Goal: Transaction & Acquisition: Book appointment/travel/reservation

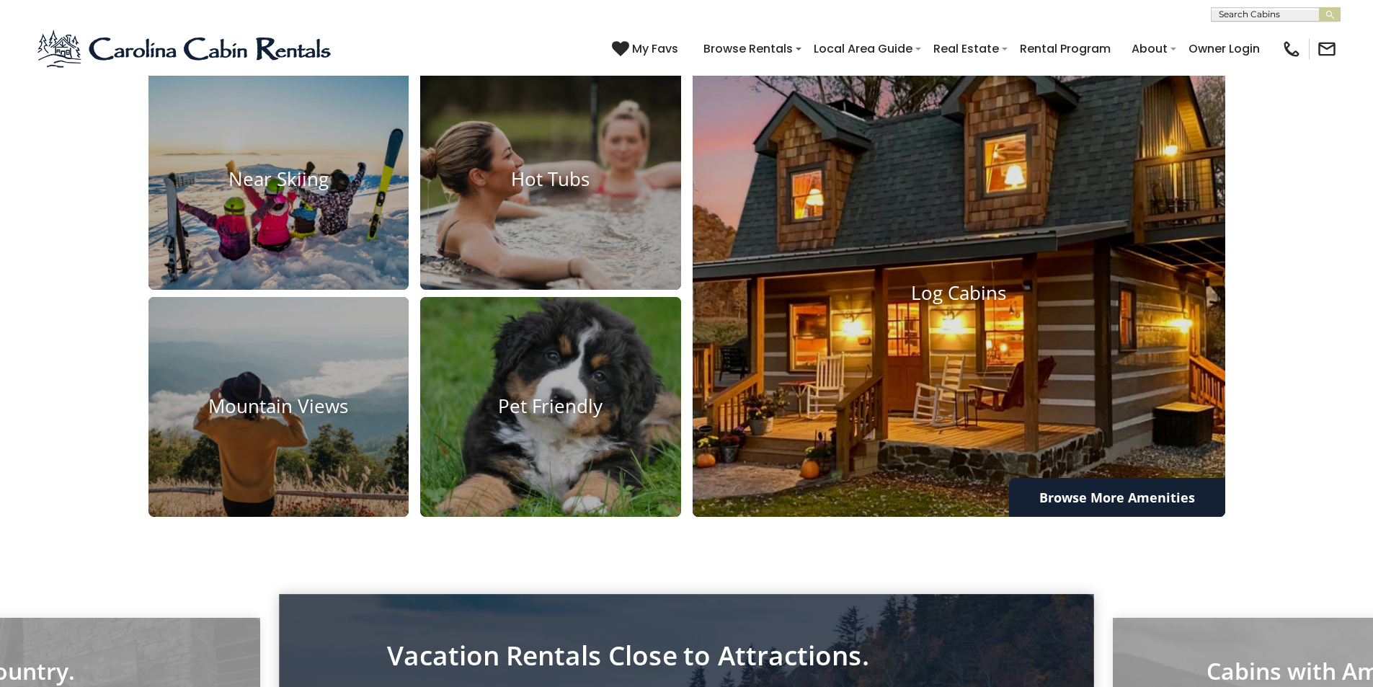
scroll to position [1297, 0]
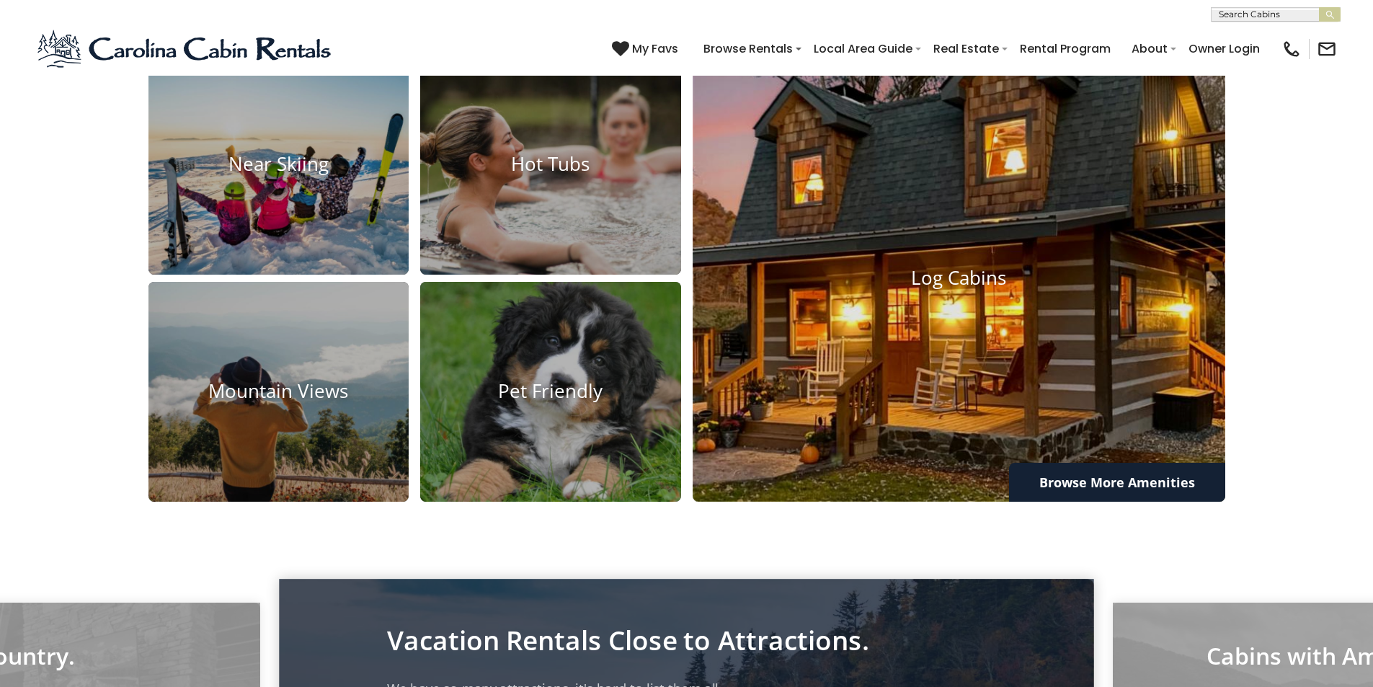
click at [965, 445] on img at bounding box center [959, 278] width 586 height 493
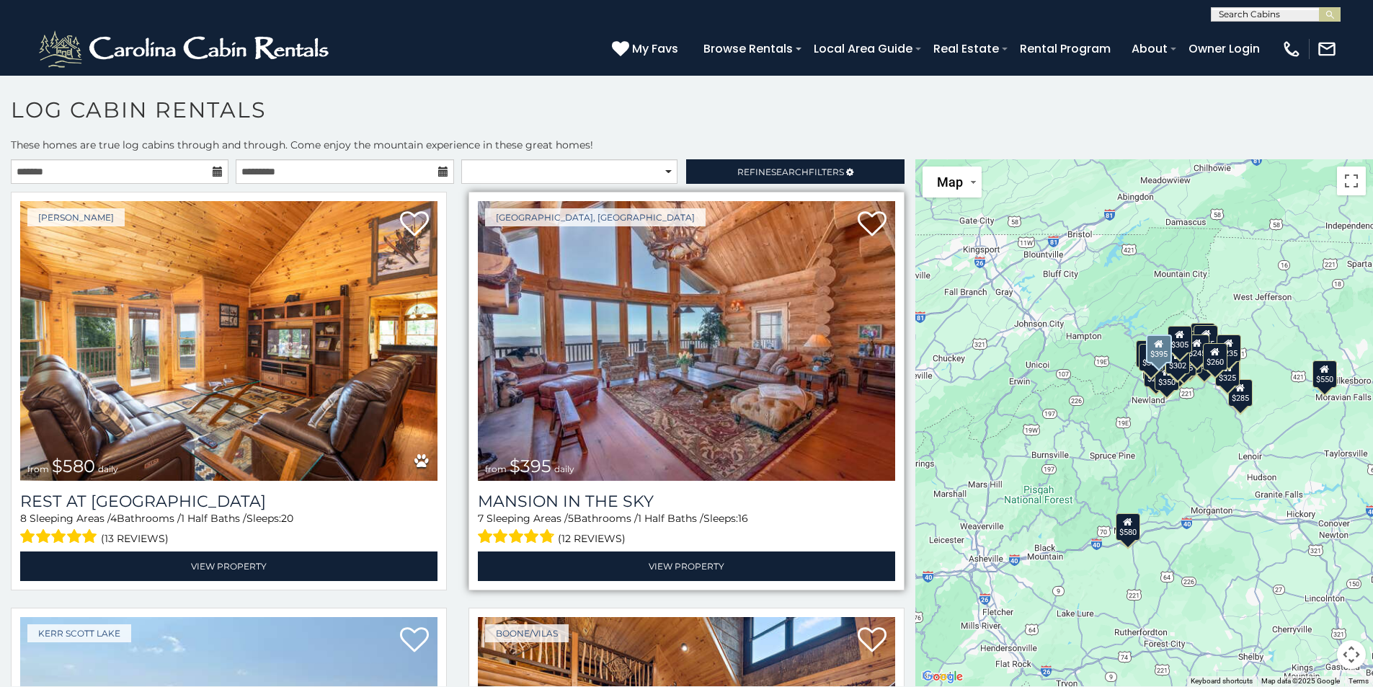
click at [706, 379] on img at bounding box center [686, 341] width 417 height 280
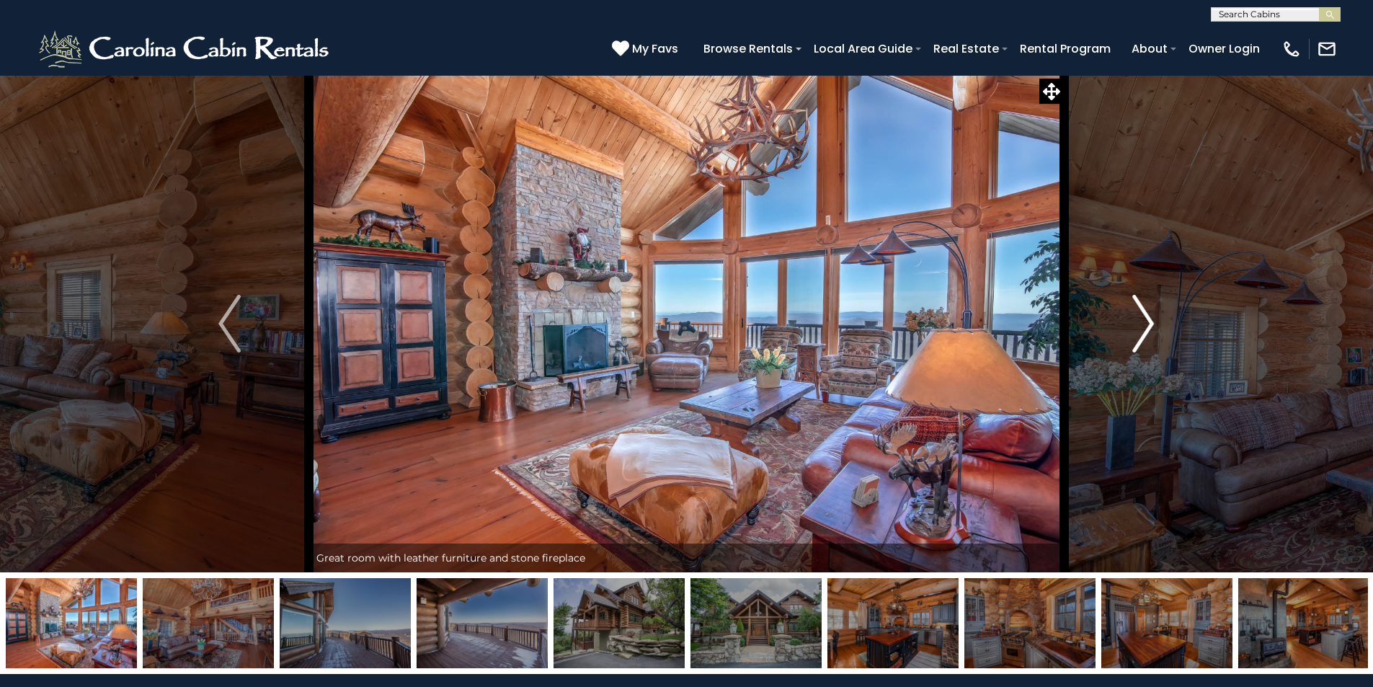
click at [1158, 325] on button "Next" at bounding box center [1142, 323] width 159 height 497
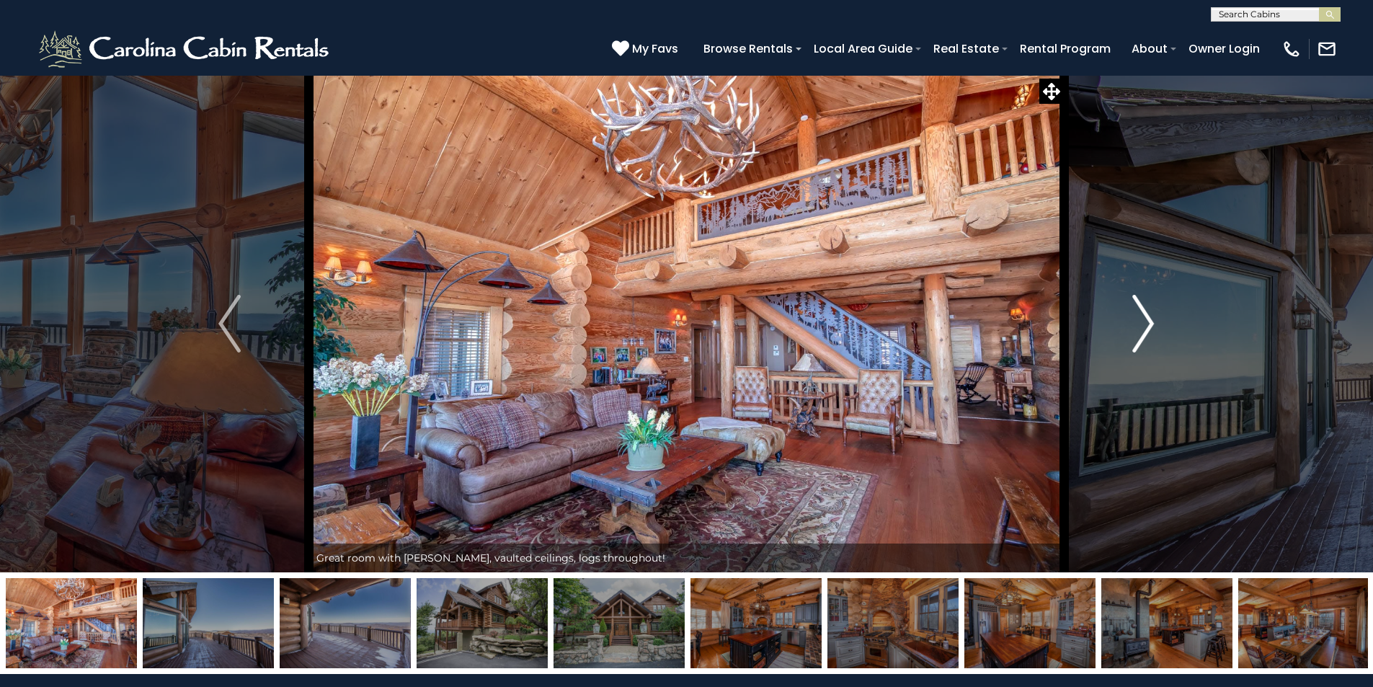
click at [1151, 327] on img "Next" at bounding box center [1143, 324] width 22 height 58
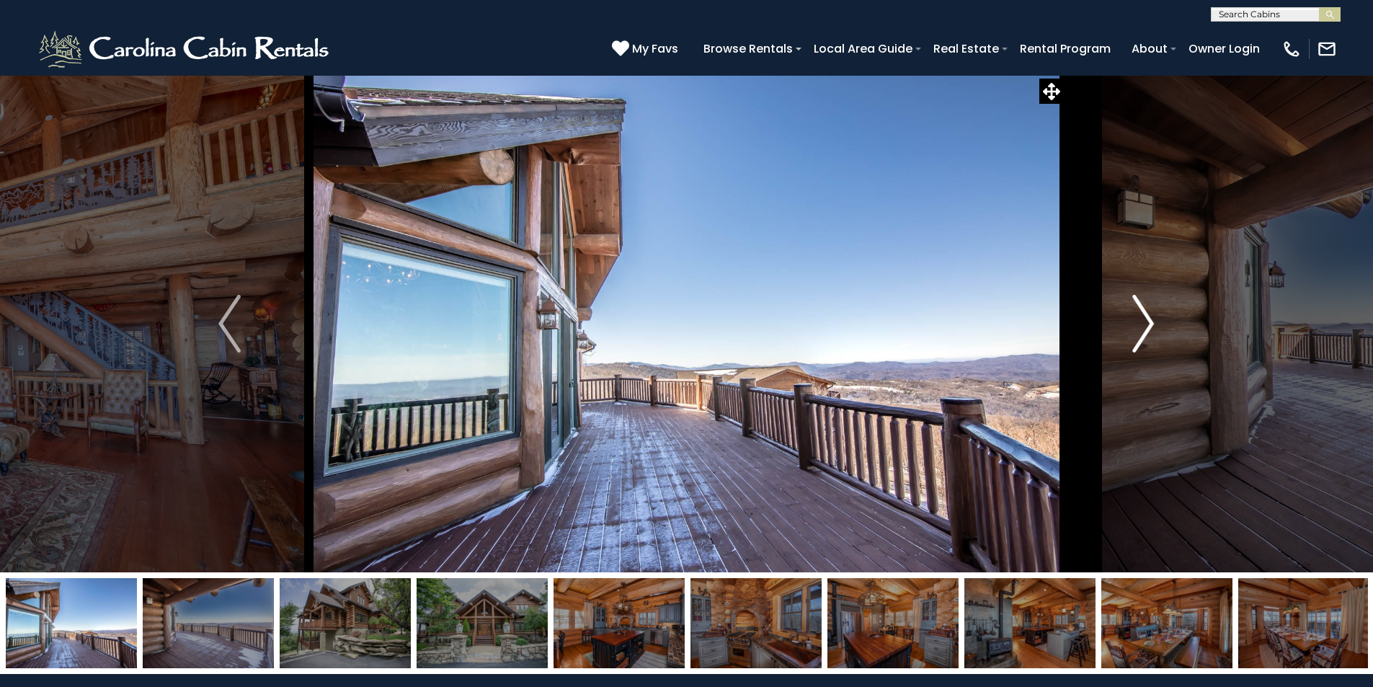
click at [1151, 327] on img "Next" at bounding box center [1143, 324] width 22 height 58
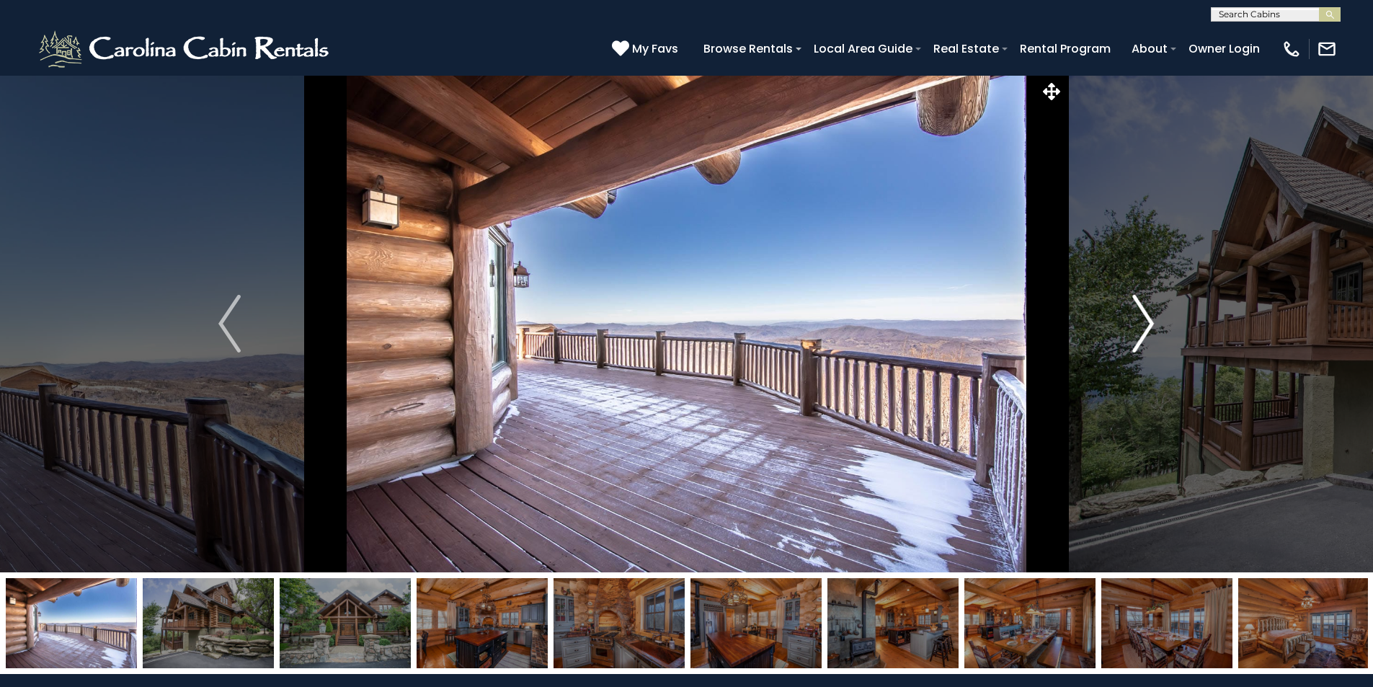
click at [1151, 327] on img "Next" at bounding box center [1143, 324] width 22 height 58
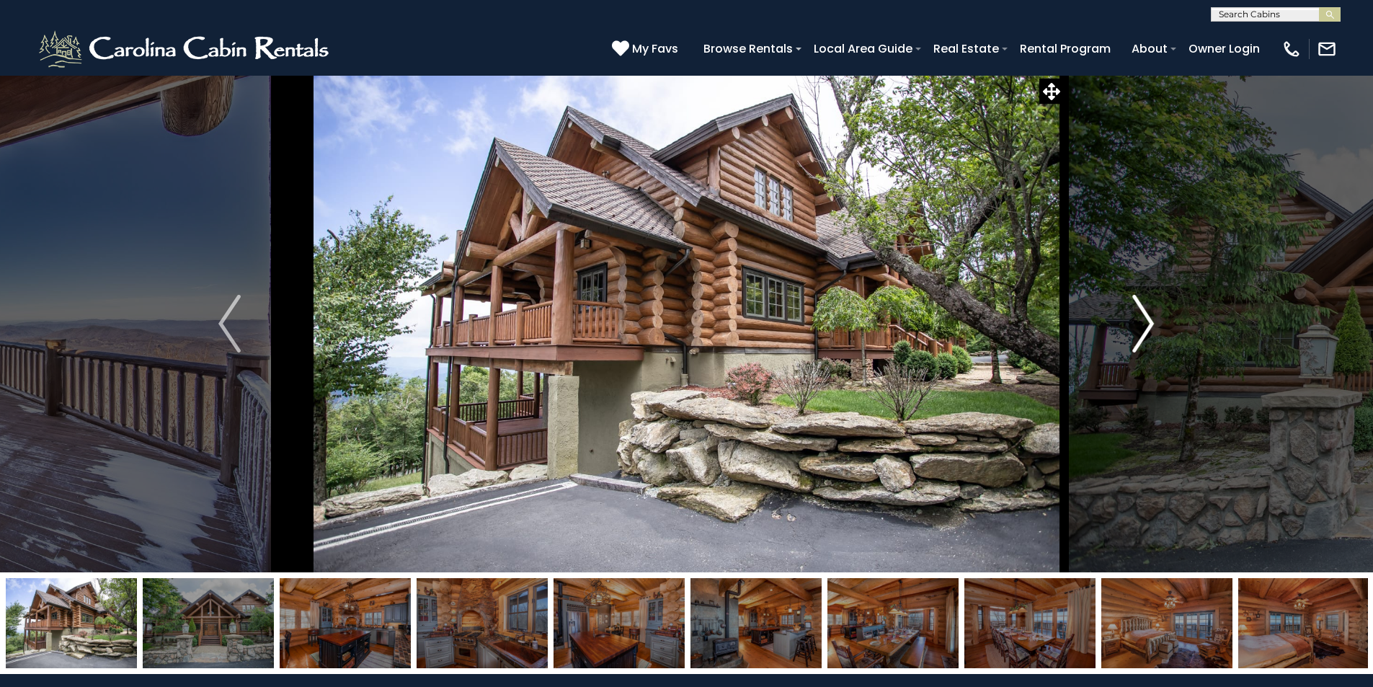
click at [1151, 327] on img "Next" at bounding box center [1143, 324] width 22 height 58
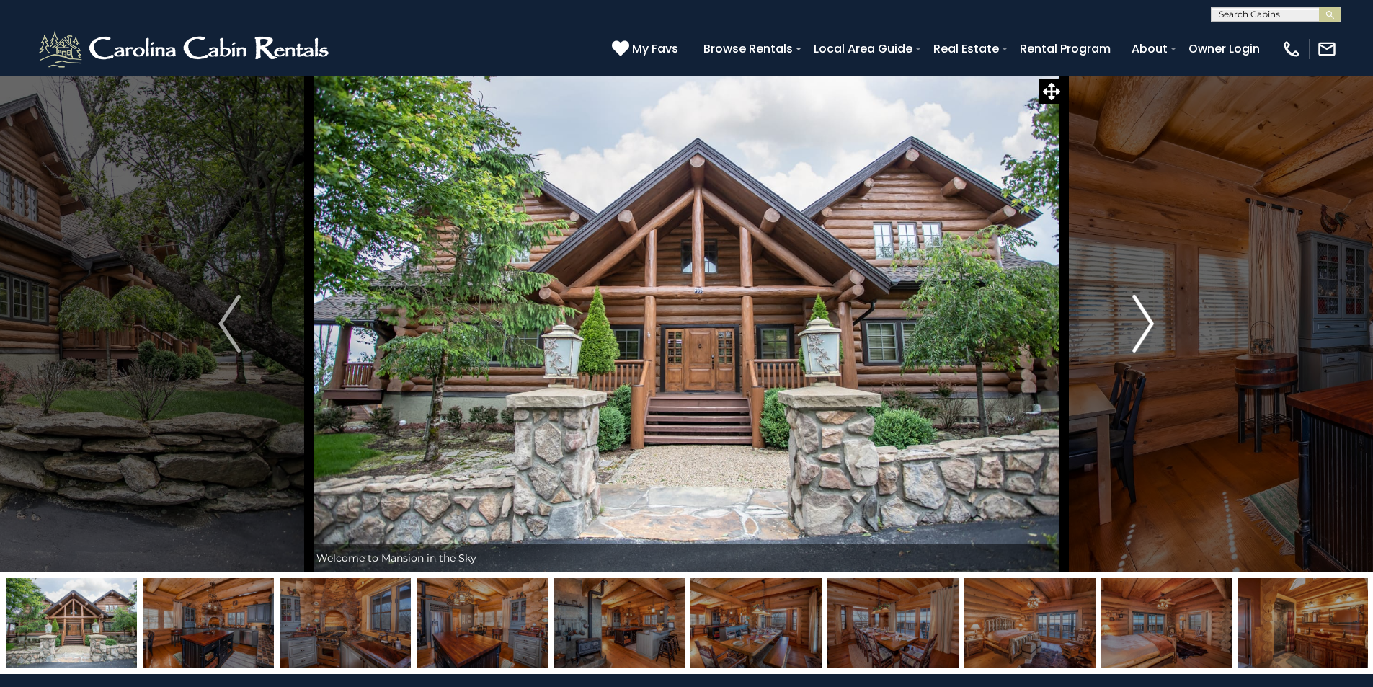
click at [1151, 327] on img "Next" at bounding box center [1143, 324] width 22 height 58
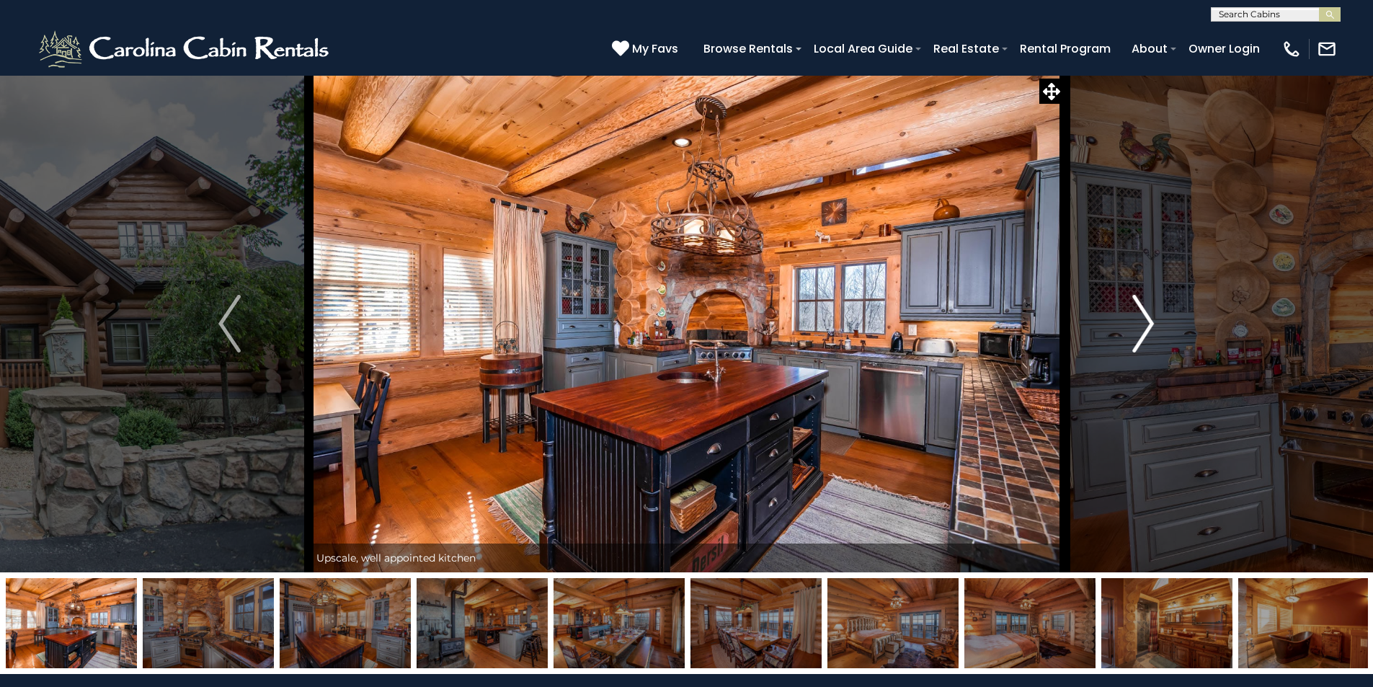
click at [1151, 327] on img "Next" at bounding box center [1143, 324] width 22 height 58
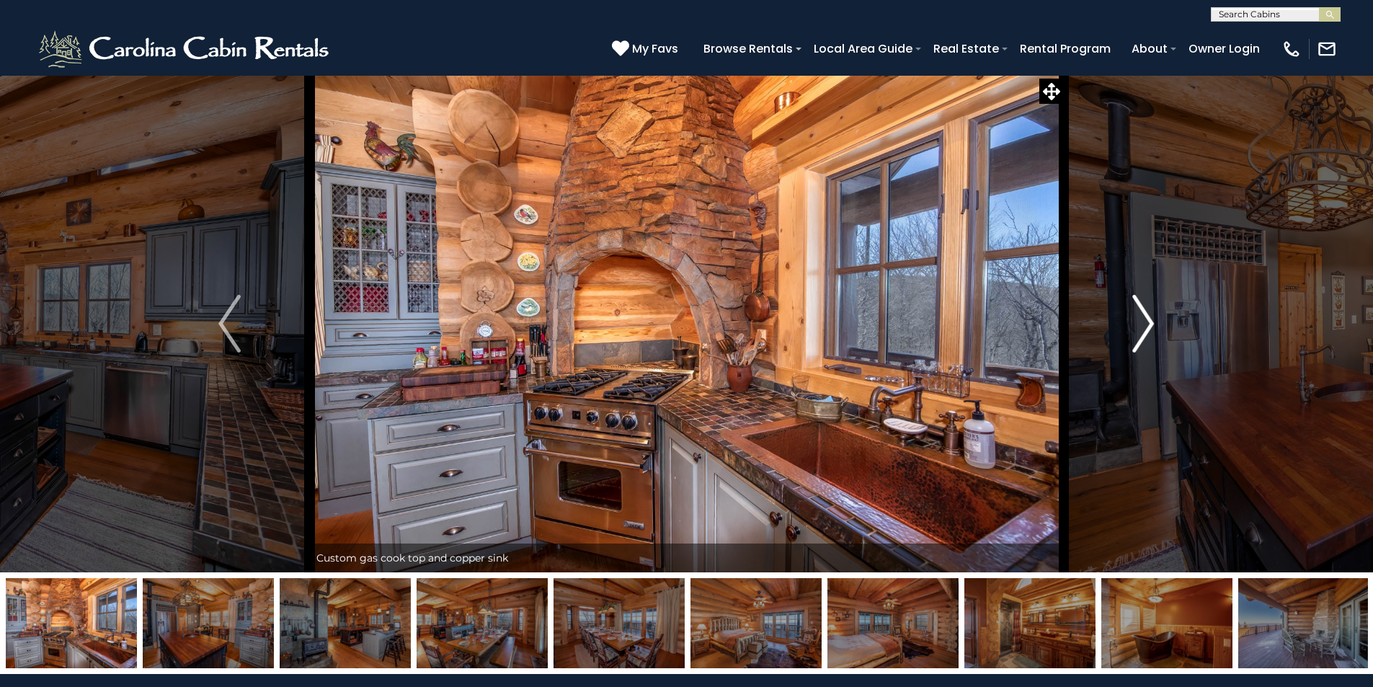
click at [1151, 327] on img "Next" at bounding box center [1143, 324] width 22 height 58
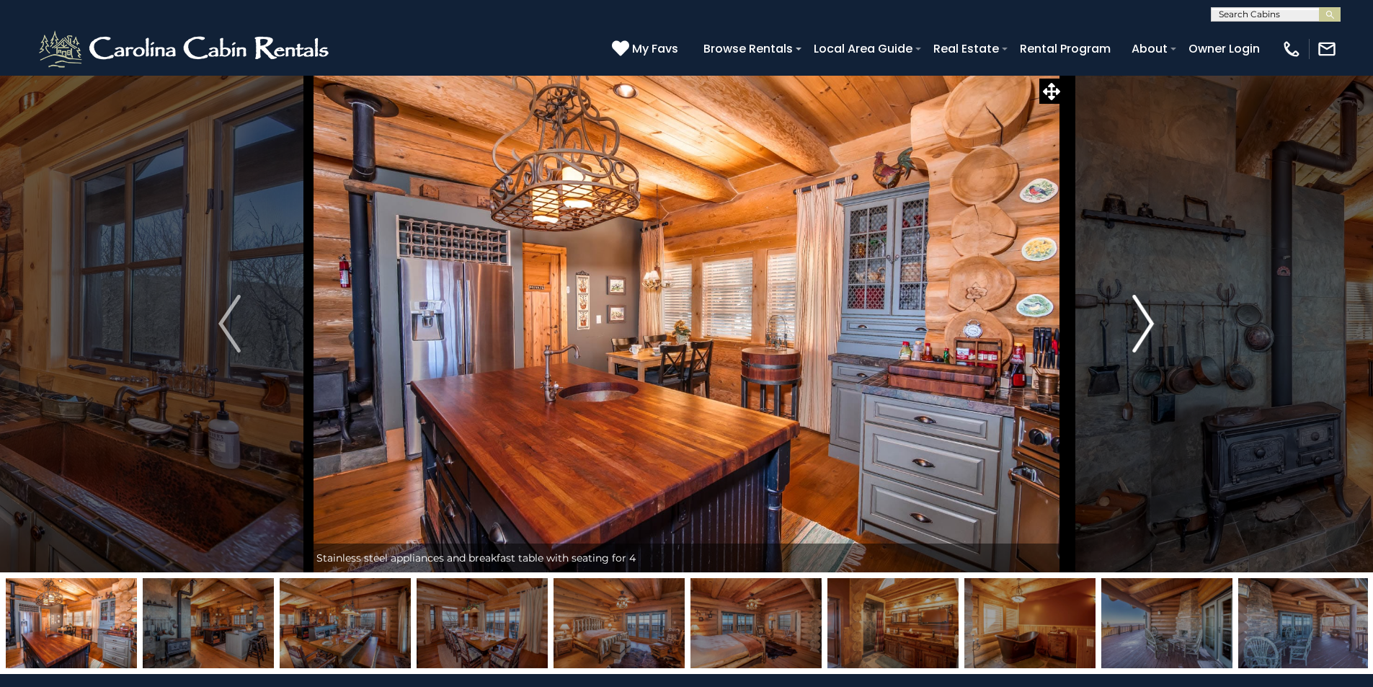
click at [1151, 327] on img "Next" at bounding box center [1143, 324] width 22 height 58
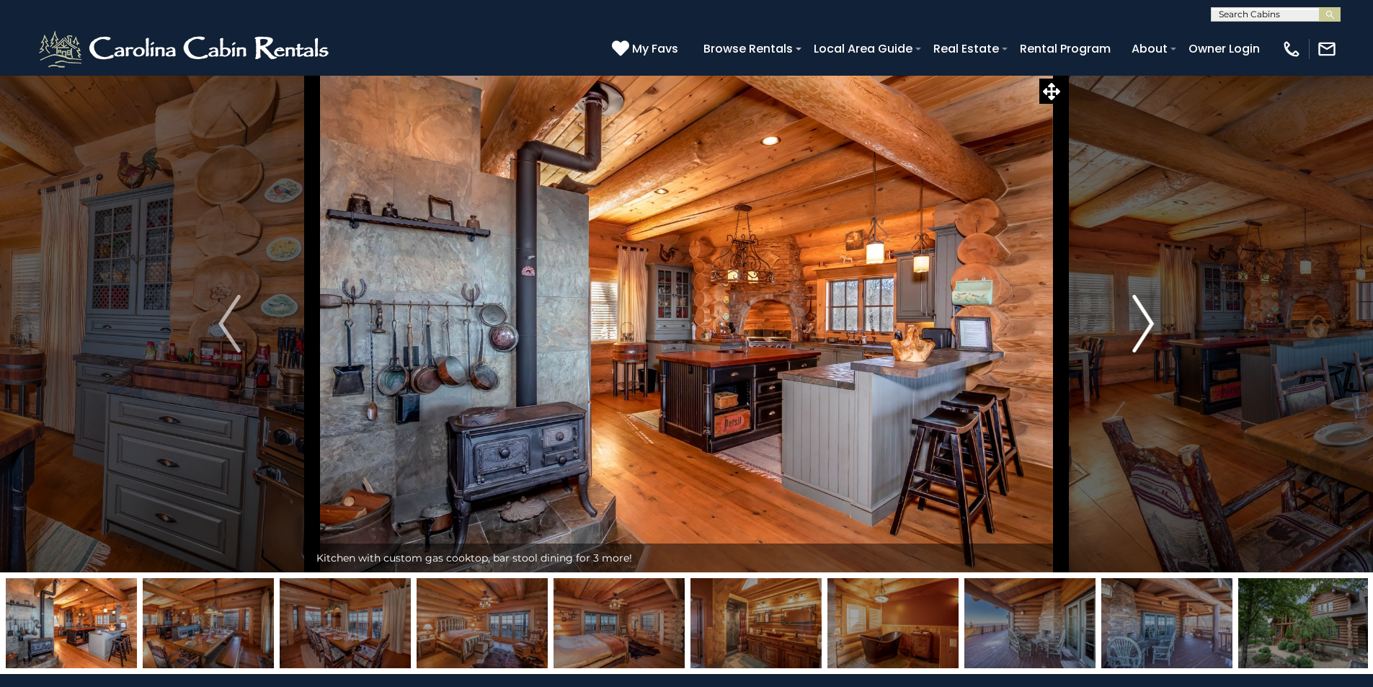
click at [1151, 327] on img "Next" at bounding box center [1143, 324] width 22 height 58
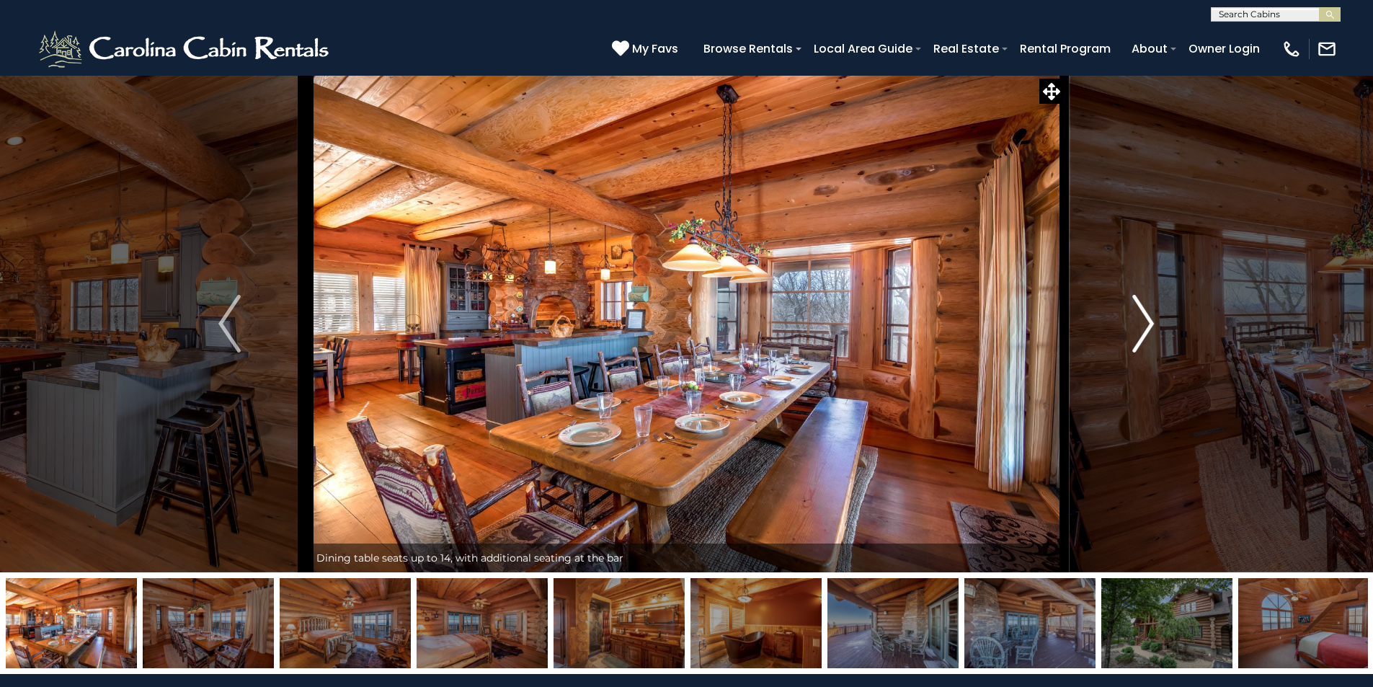
click at [1151, 327] on img "Next" at bounding box center [1143, 324] width 22 height 58
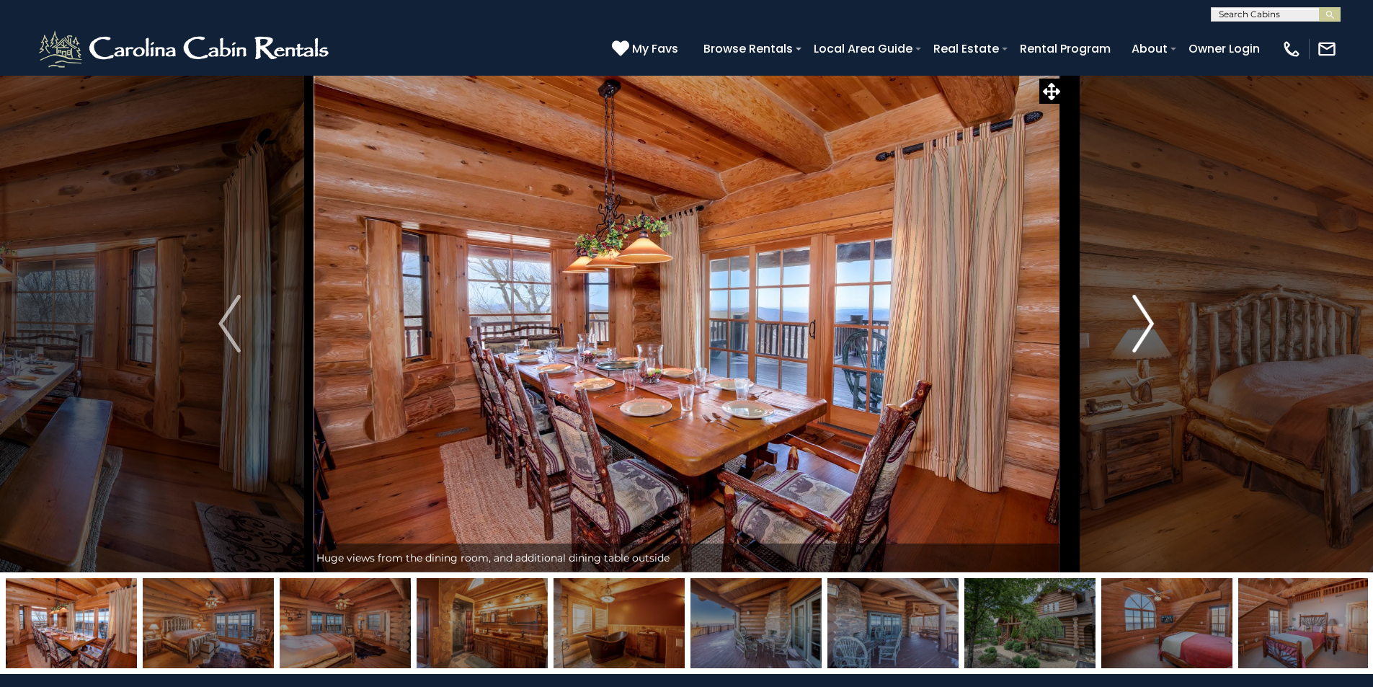
click at [1151, 327] on img "Next" at bounding box center [1143, 324] width 22 height 58
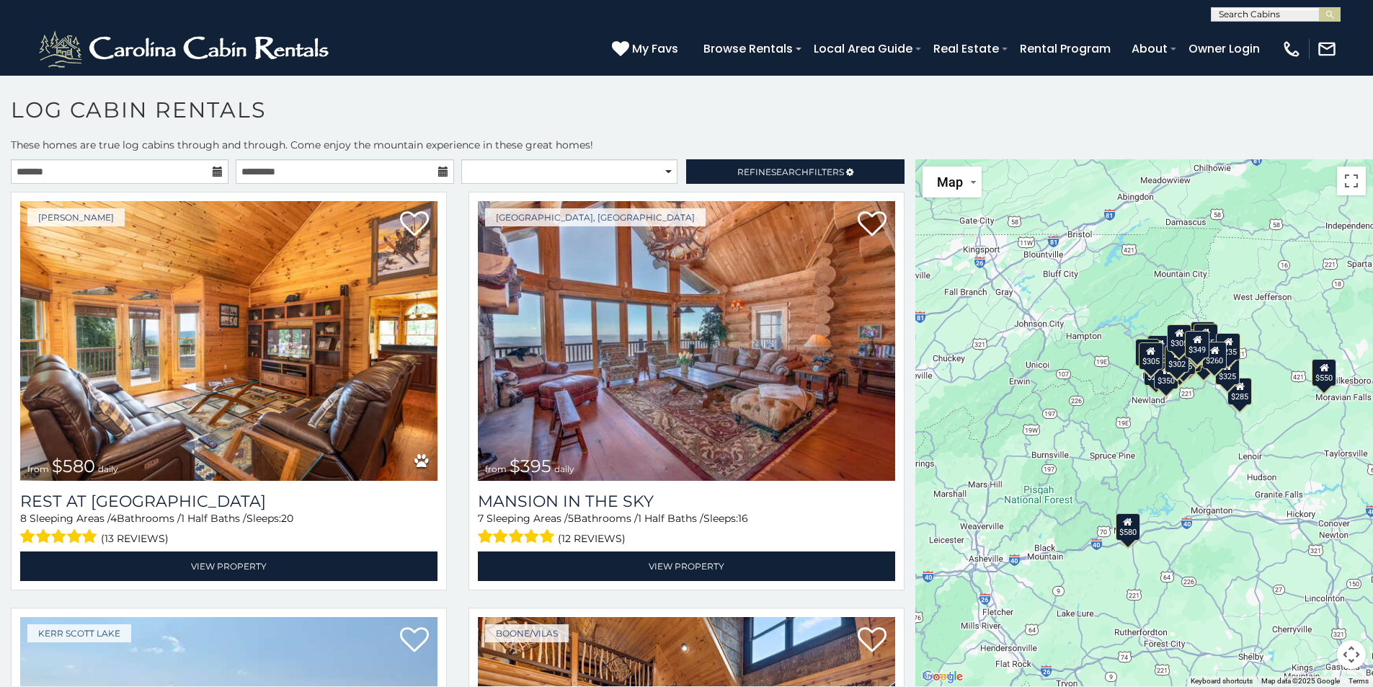
click at [1166, 384] on div "$350" at bounding box center [1166, 374] width 24 height 27
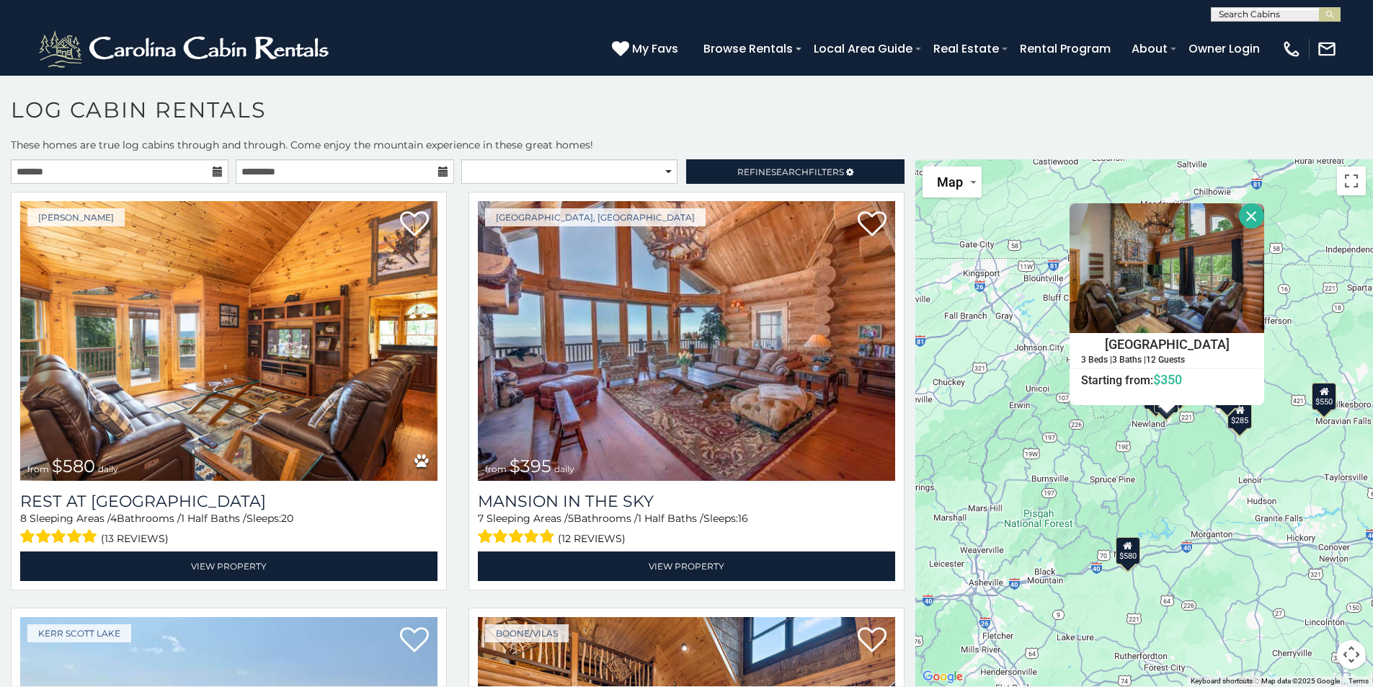
click at [1184, 448] on div "$580 $395 $550 $349 $400 $451 $315 $380 $410 $330 $400 $350 $320 $395 $325 $245…" at bounding box center [1144, 422] width 458 height 527
click at [1245, 416] on div "$285" at bounding box center [1240, 414] width 24 height 27
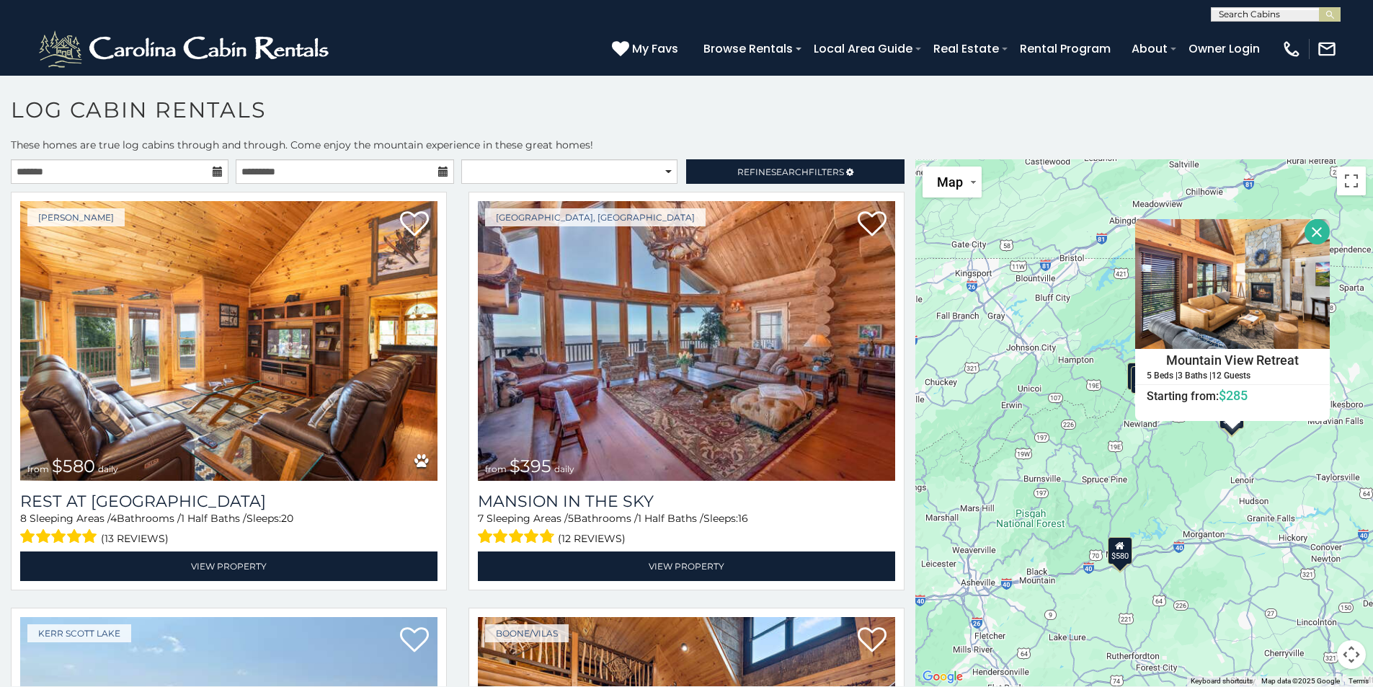
click at [1201, 459] on div "$580 $395 $550 $349 $400 $451 $315 $380 $410 $330 $400 $350 $320 $395 $325 $245…" at bounding box center [1144, 422] width 458 height 527
click at [1170, 495] on div "$580 $395 $550 $349 $400 $451 $315 $380 $410 $330 $400 $350 $320 $395 $325 $245…" at bounding box center [1144, 422] width 458 height 527
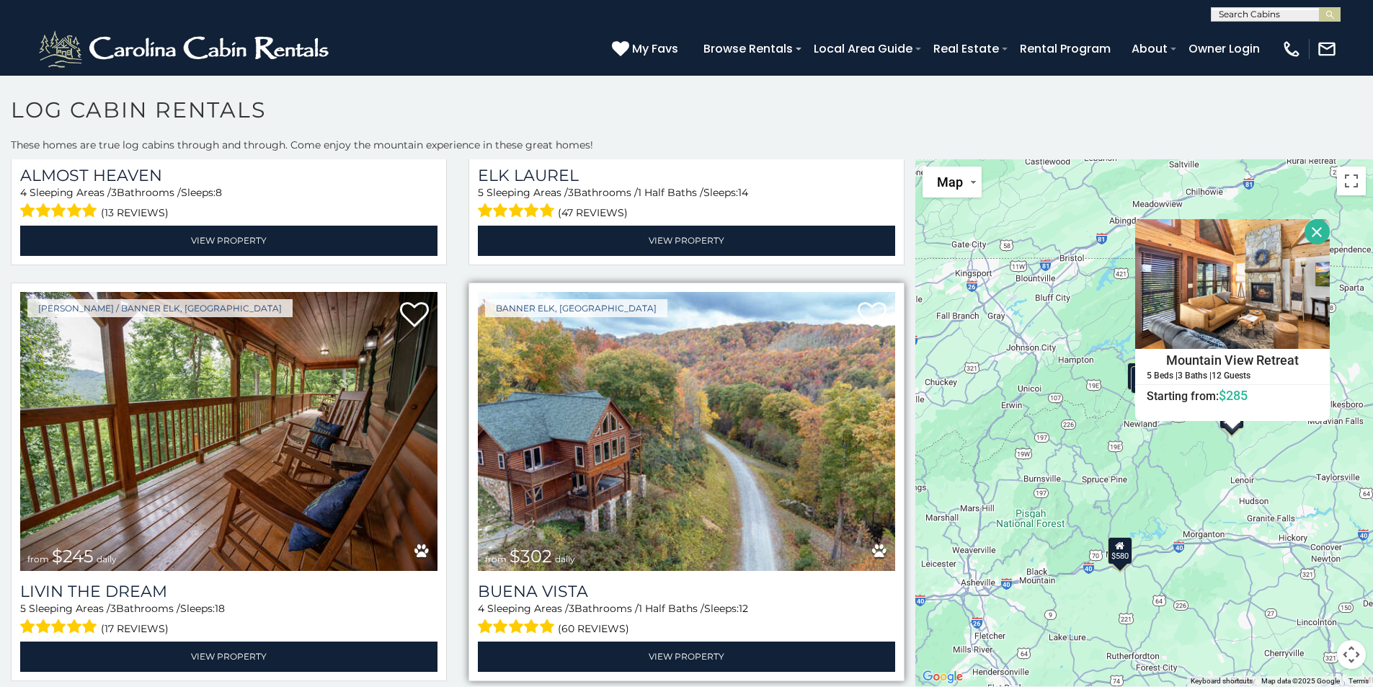
scroll to position [4899, 0]
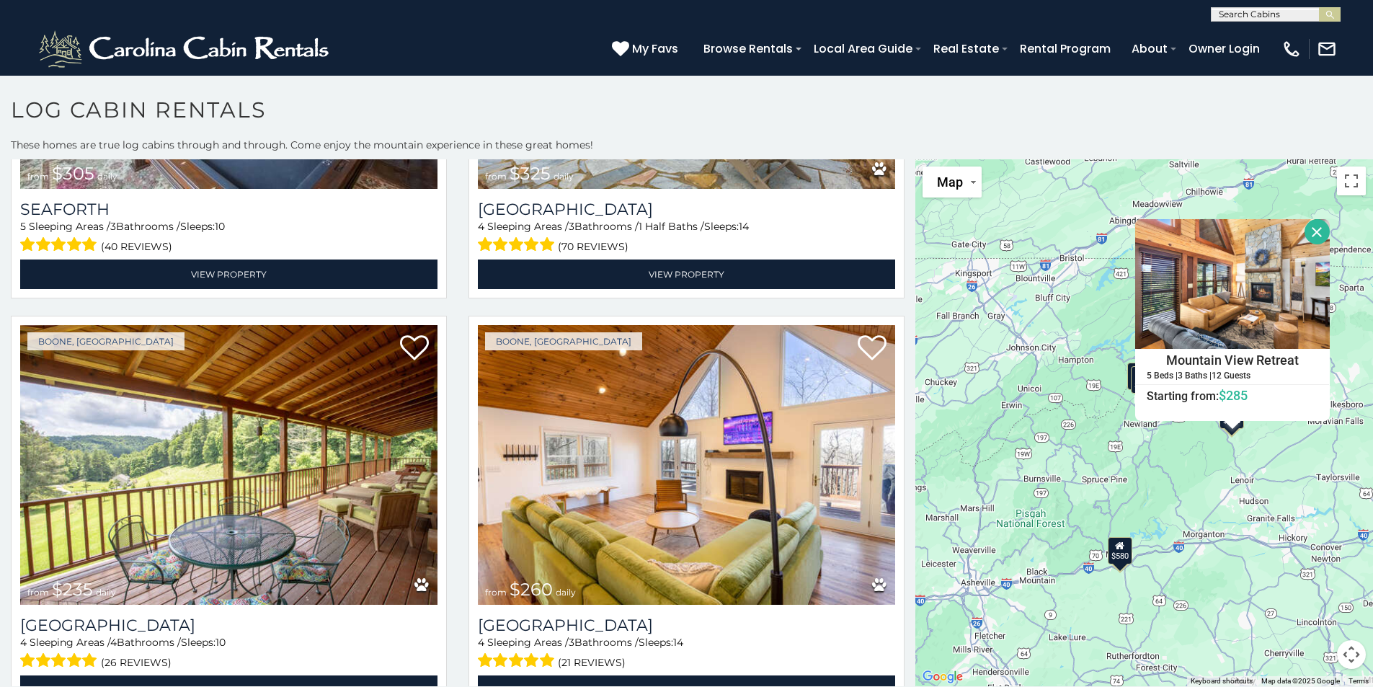
scroll to position [5706, 0]
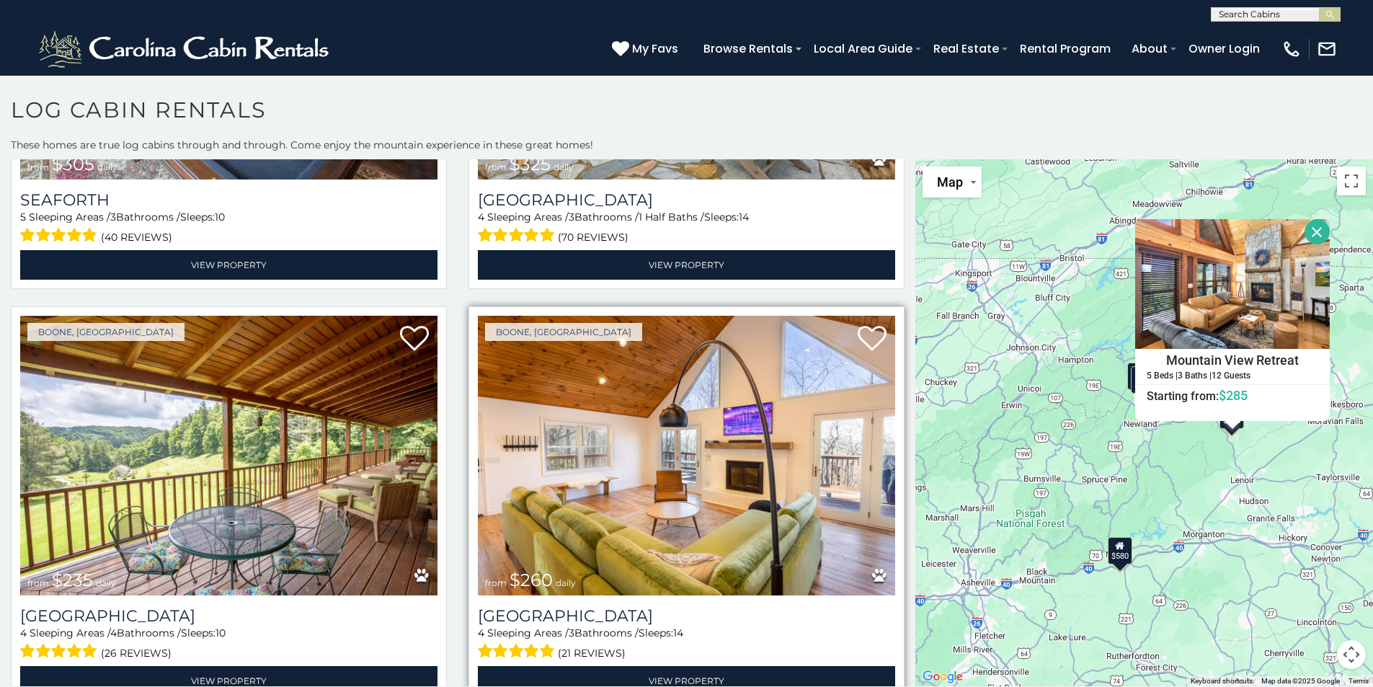
click at [669, 517] on img at bounding box center [686, 456] width 417 height 280
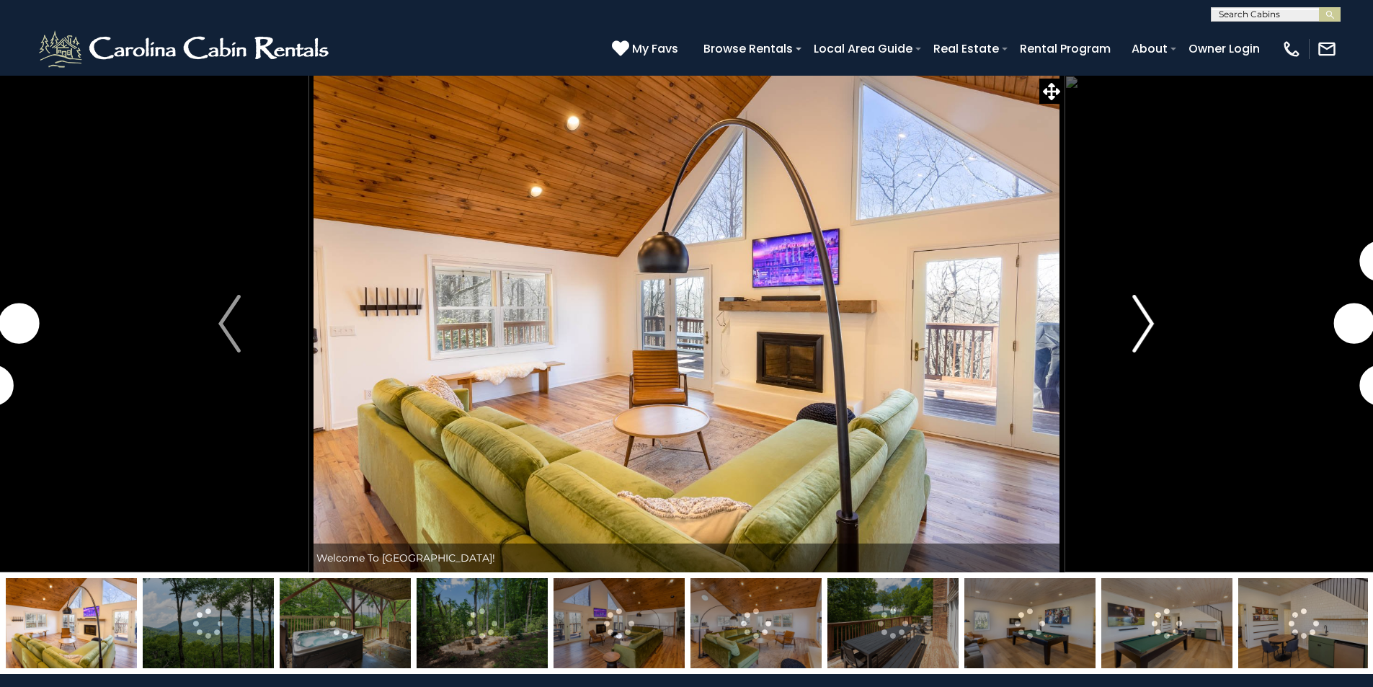
click at [1146, 321] on img "Next" at bounding box center [1143, 324] width 22 height 58
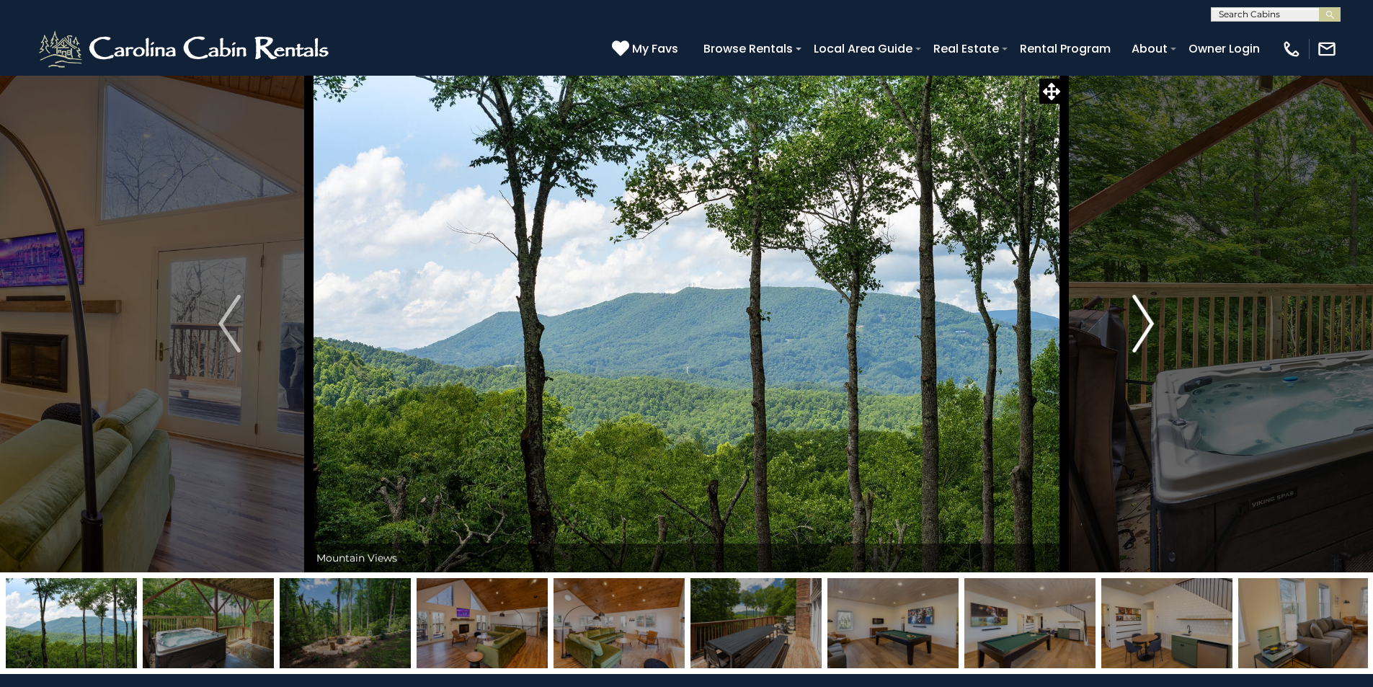
click at [1146, 322] on img "Next" at bounding box center [1143, 324] width 22 height 58
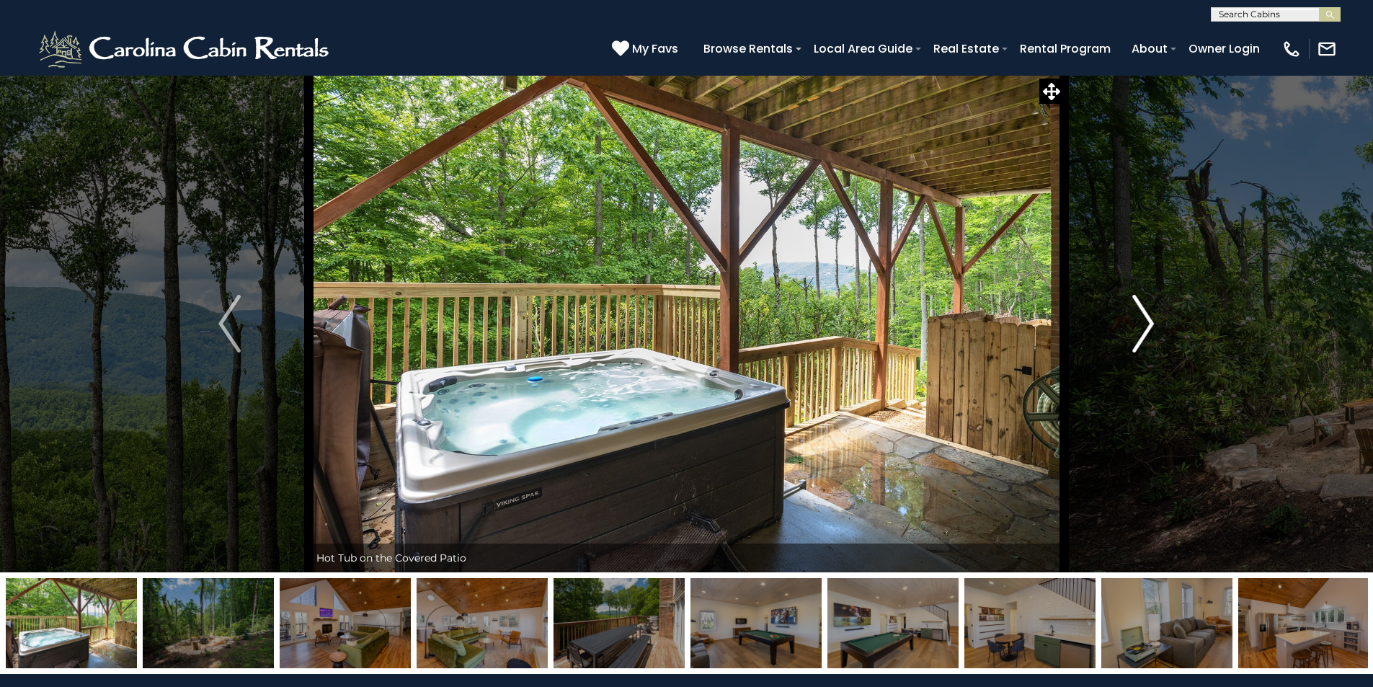
click at [1146, 322] on img "Next" at bounding box center [1143, 324] width 22 height 58
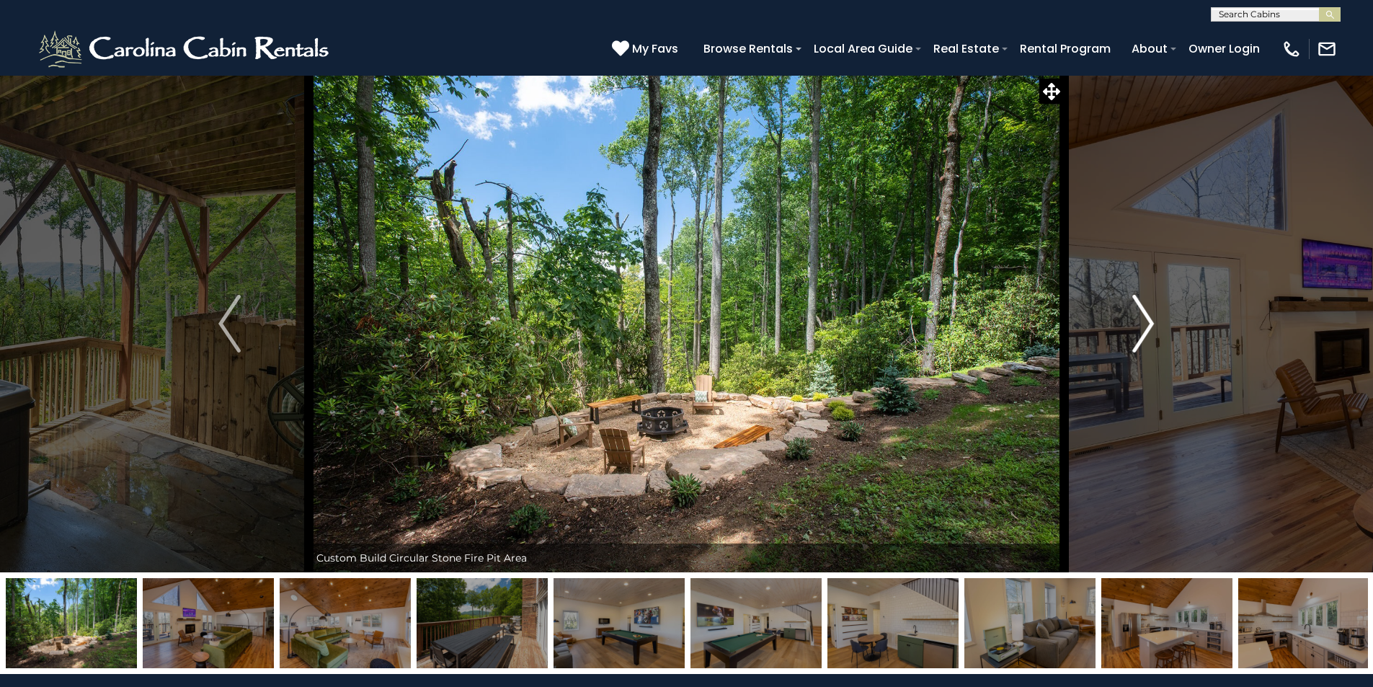
click at [1146, 322] on img "Next" at bounding box center [1143, 324] width 22 height 58
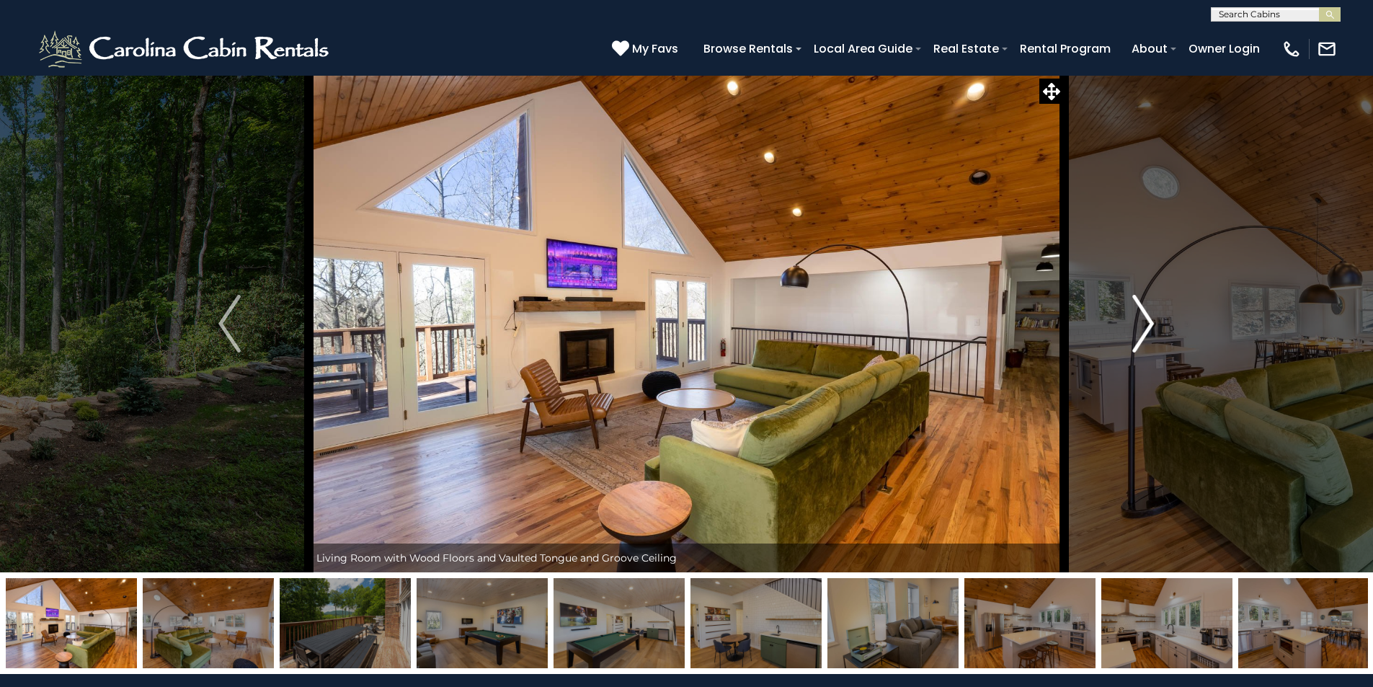
click at [1146, 322] on img "Next" at bounding box center [1143, 324] width 22 height 58
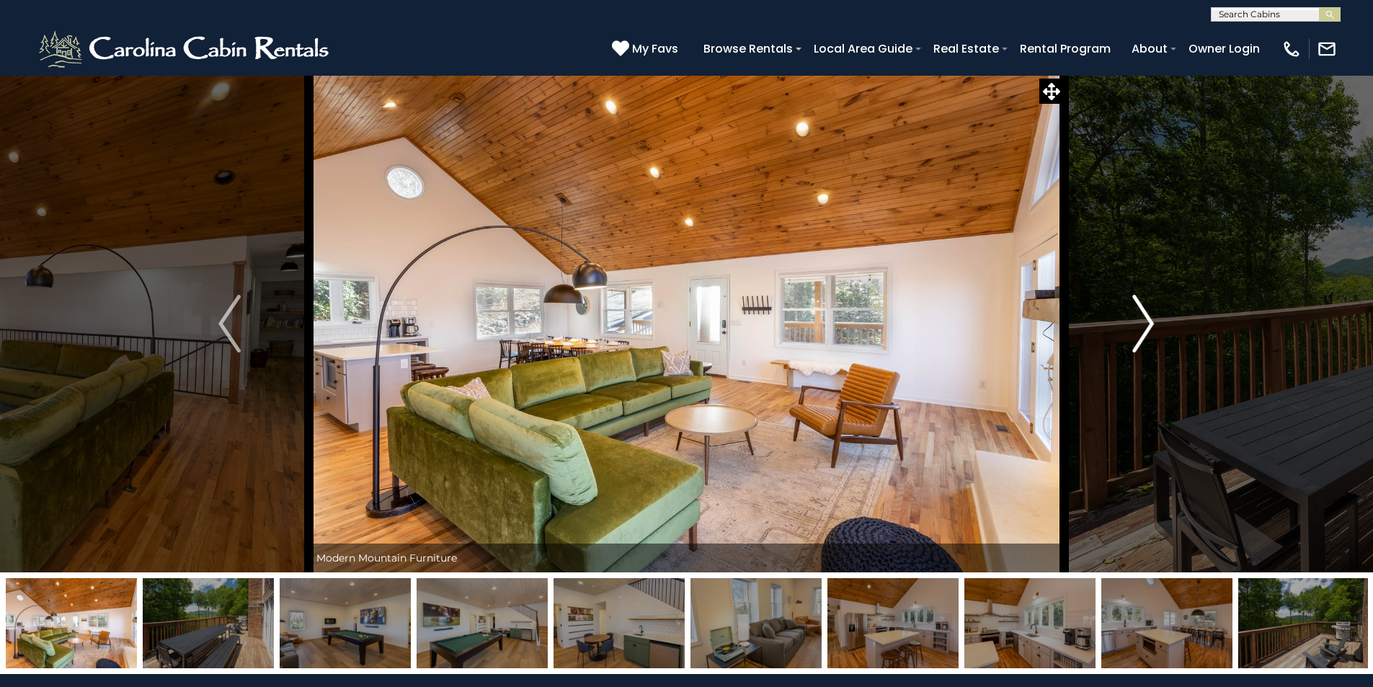
click at [1146, 322] on img "Next" at bounding box center [1143, 324] width 22 height 58
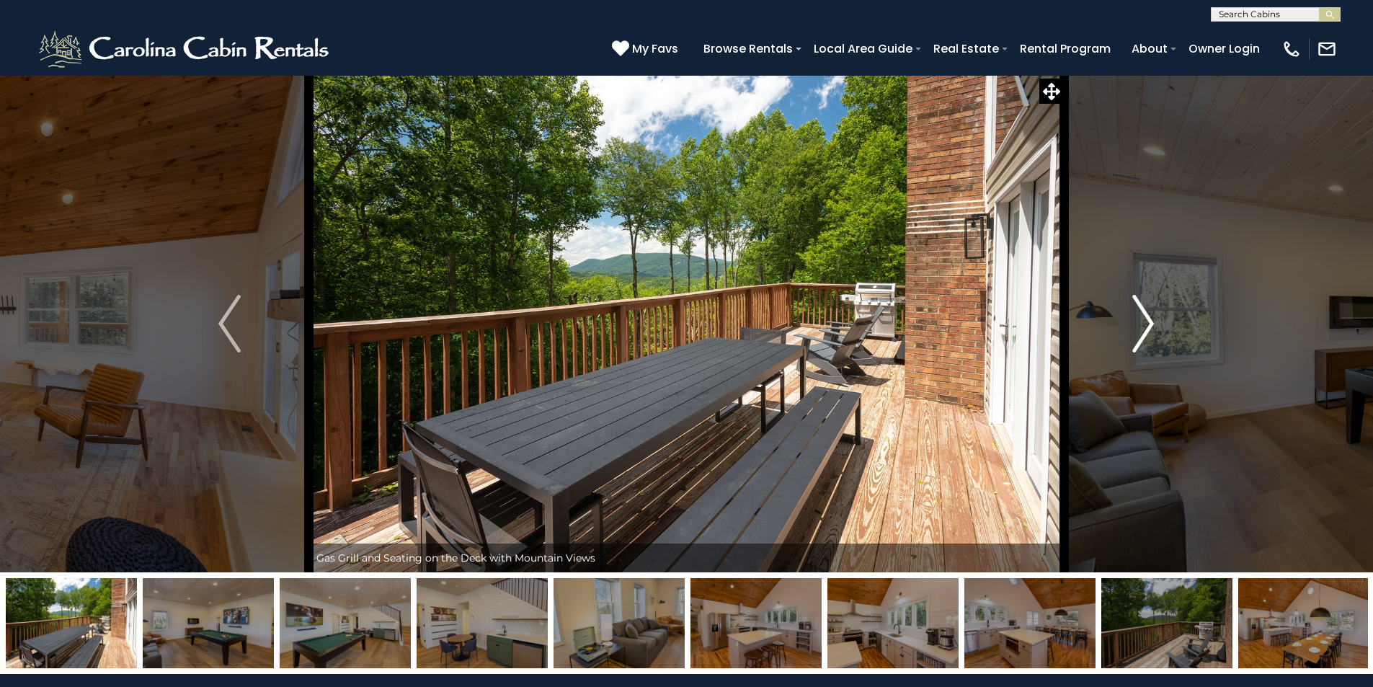
click at [1146, 322] on img "Next" at bounding box center [1143, 324] width 22 height 58
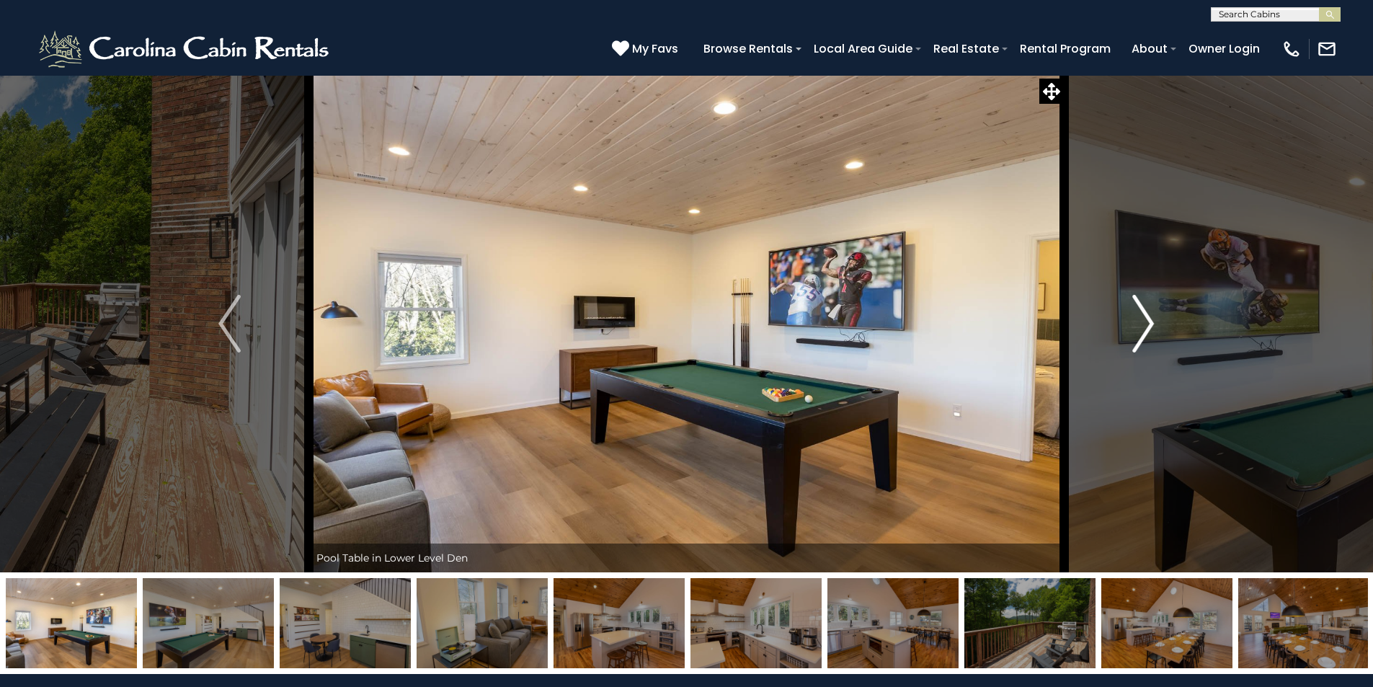
click at [1146, 322] on img "Next" at bounding box center [1143, 324] width 22 height 58
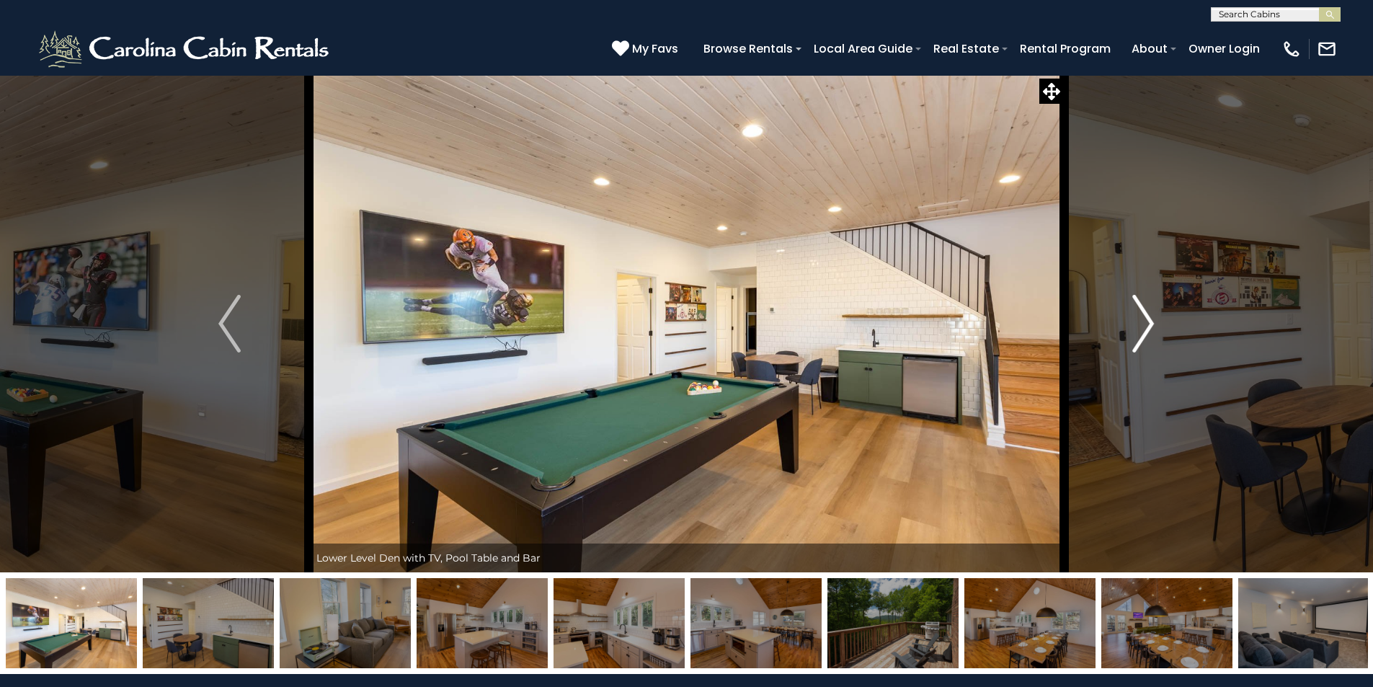
click at [1146, 322] on img "Next" at bounding box center [1143, 324] width 22 height 58
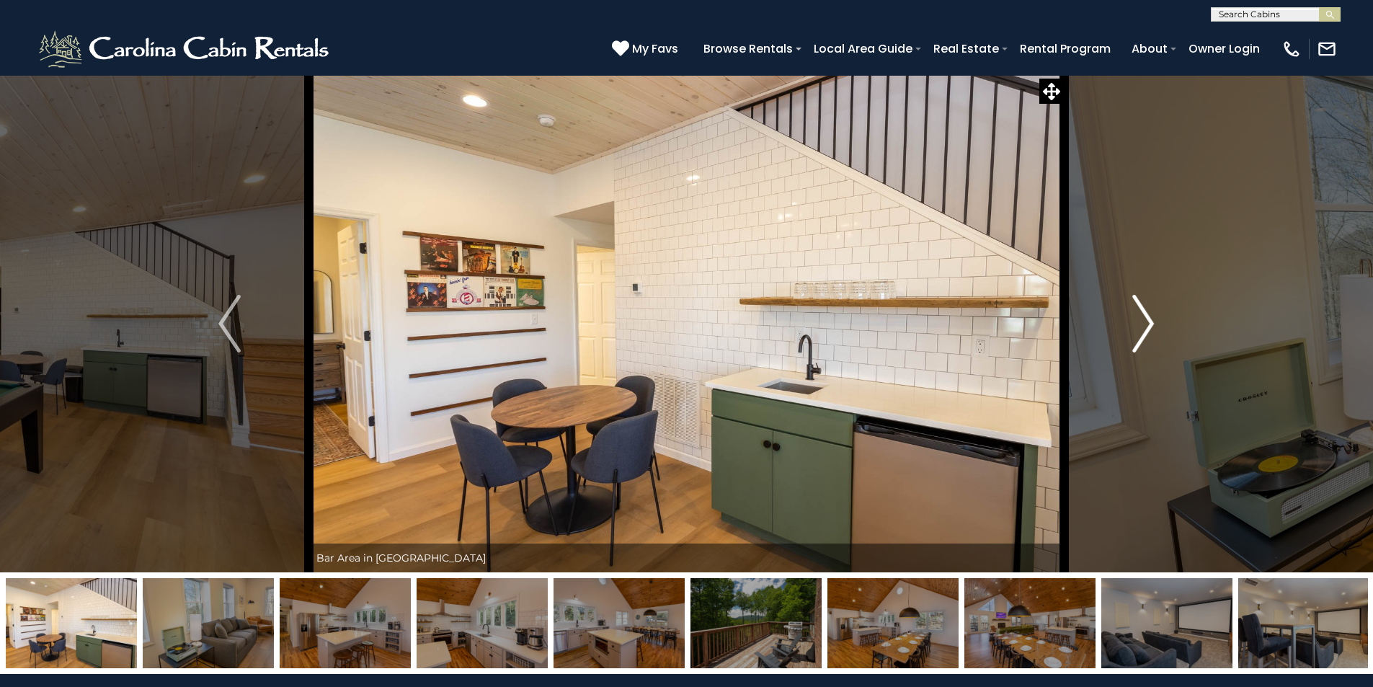
click at [1146, 322] on img "Next" at bounding box center [1143, 324] width 22 height 58
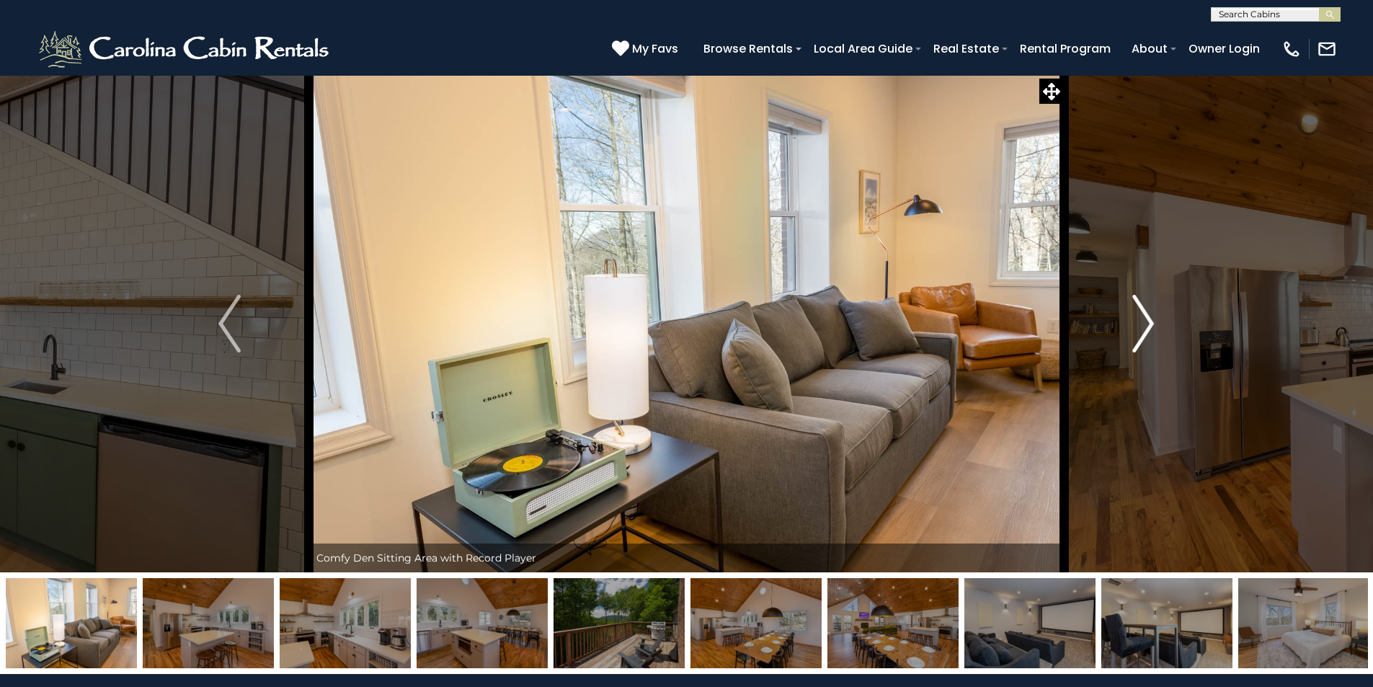
click at [1146, 322] on img "Next" at bounding box center [1143, 324] width 22 height 58
